Goal: Task Accomplishment & Management: Manage account settings

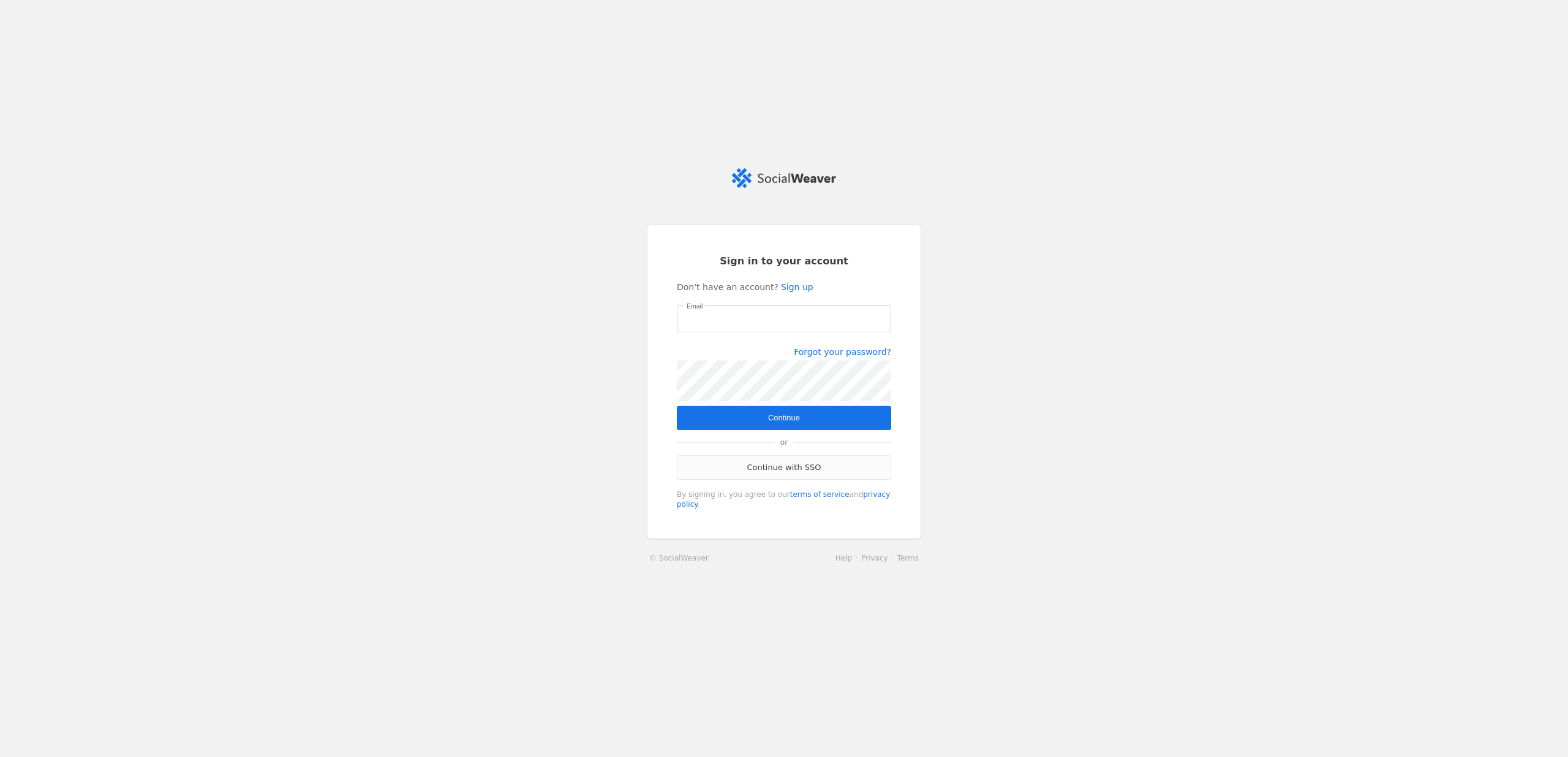
type input "[EMAIL_ADDRESS][DOMAIN_NAME]"
click at [785, 470] on link "Continue with SSO" at bounding box center [784, 468] width 215 height 25
type input "[EMAIL_ADDRESS][DOMAIN_NAME]"
click at [764, 412] on span "submit" at bounding box center [784, 418] width 215 height 25
